Goal: Entertainment & Leisure: Consume media (video, audio)

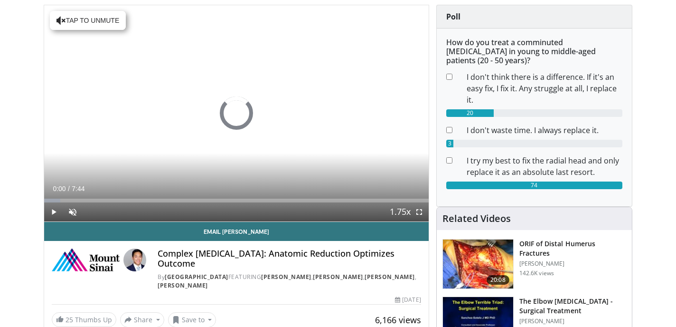
scroll to position [69, 0]
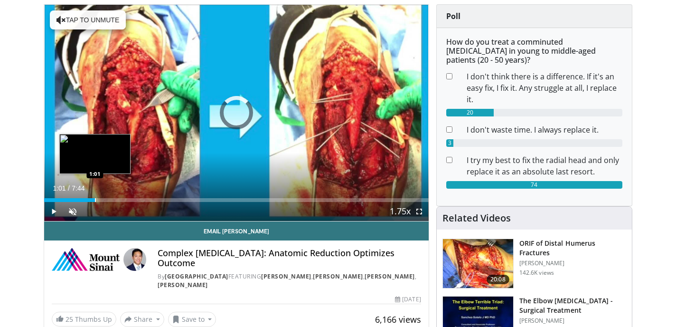
click at [95, 196] on div "Loaded : 0.00% 1:01 1:01" at bounding box center [236, 197] width 384 height 9
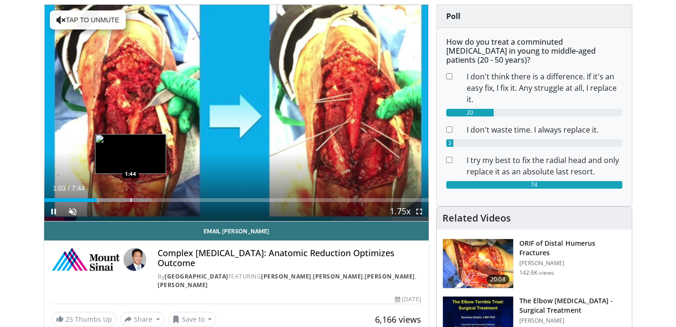
click at [131, 198] on div "Progress Bar" at bounding box center [131, 200] width 1 height 4
click at [137, 200] on div "Progress Bar" at bounding box center [137, 200] width 1 height 4
click at [141, 199] on div "Progress Bar" at bounding box center [140, 200] width 1 height 4
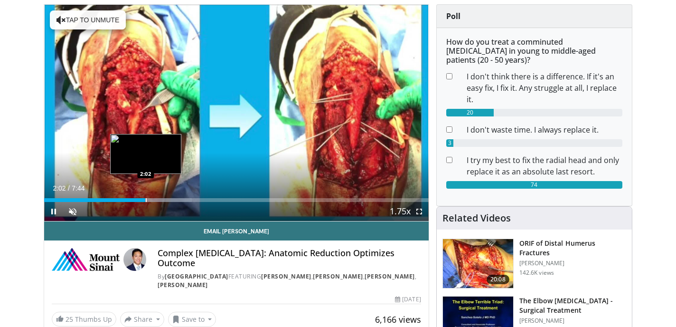
click at [147, 199] on div "Progress Bar" at bounding box center [146, 200] width 1 height 4
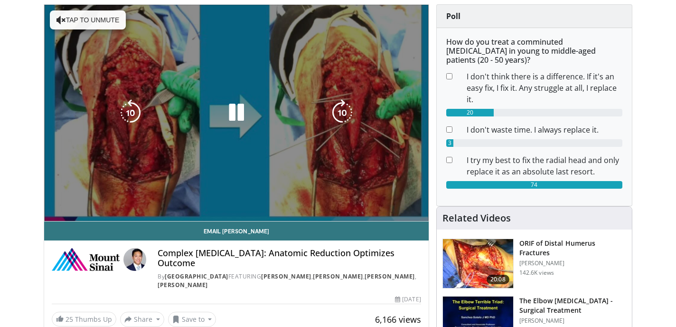
click at [165, 199] on video-js "**********" at bounding box center [236, 113] width 384 height 216
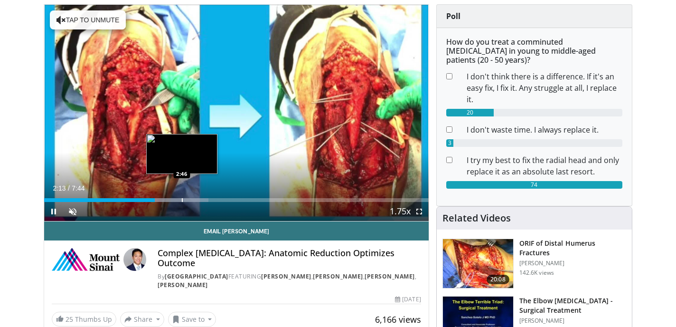
click at [181, 198] on div "Loaded : 42.71% 2:13 2:46" at bounding box center [236, 200] width 384 height 4
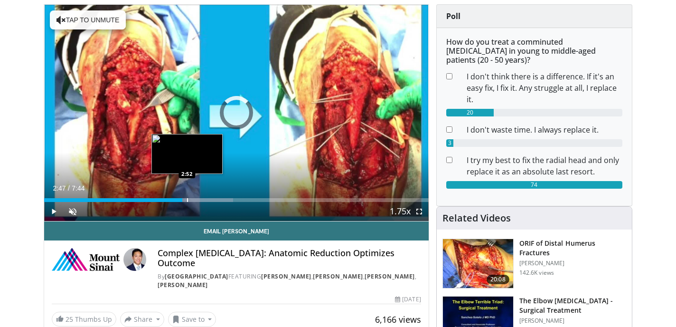
click at [187, 197] on div "Loaded : 49.12% 2:52 2:52" at bounding box center [236, 197] width 384 height 9
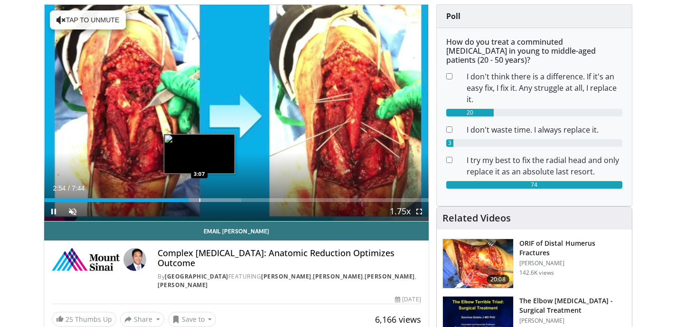
click at [199, 196] on div "Loaded : 51.25% 2:54 3:07" at bounding box center [236, 197] width 384 height 9
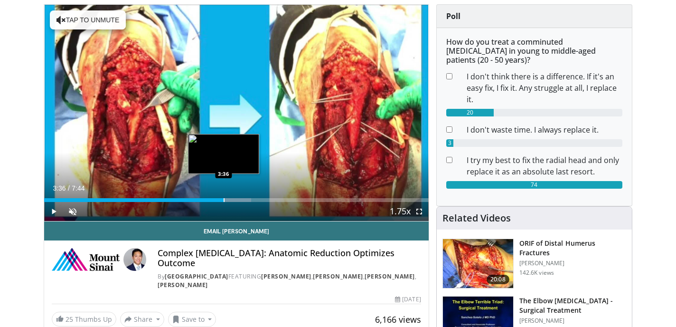
click at [224, 199] on div "Progress Bar" at bounding box center [224, 200] width 1 height 4
click at [227, 200] on div "Progress Bar" at bounding box center [227, 200] width 1 height 4
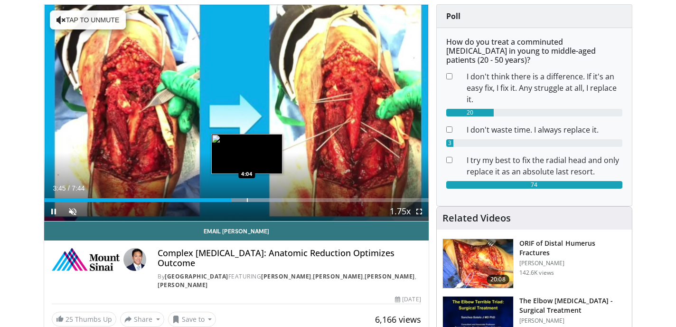
click at [247, 198] on div "Progress Bar" at bounding box center [247, 200] width 1 height 4
click at [257, 197] on div "Loaded : 66.20% 4:06 4:16" at bounding box center [236, 197] width 384 height 9
